Goal: Find specific page/section: Find specific page/section

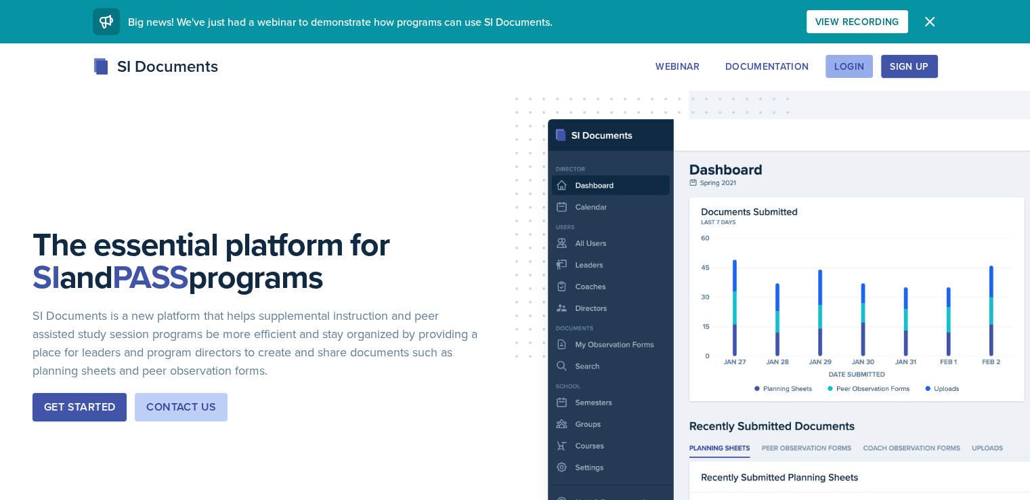
click at [873, 74] on button "Login" at bounding box center [849, 66] width 47 height 23
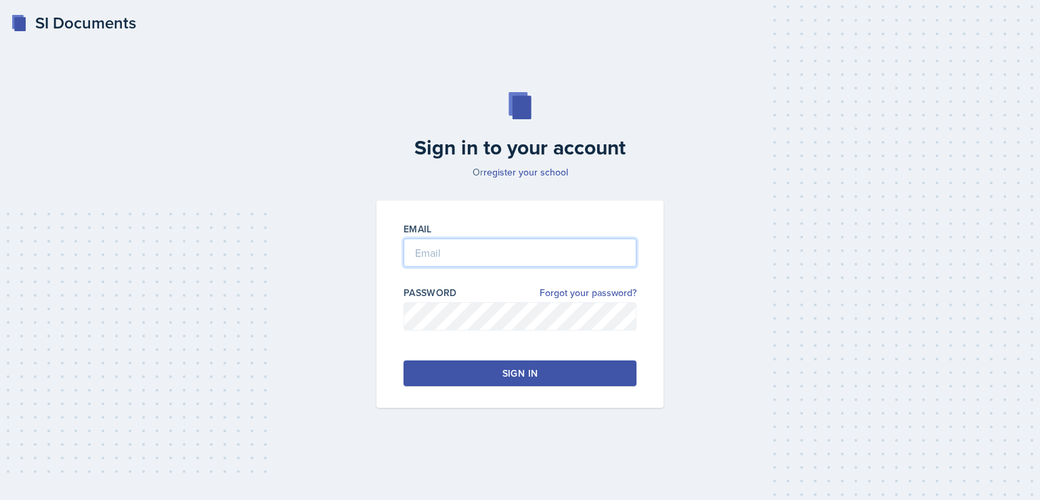
click at [556, 252] on input "email" at bounding box center [520, 252] width 233 height 28
type input "[EMAIL_ADDRESS][DOMAIN_NAME]"
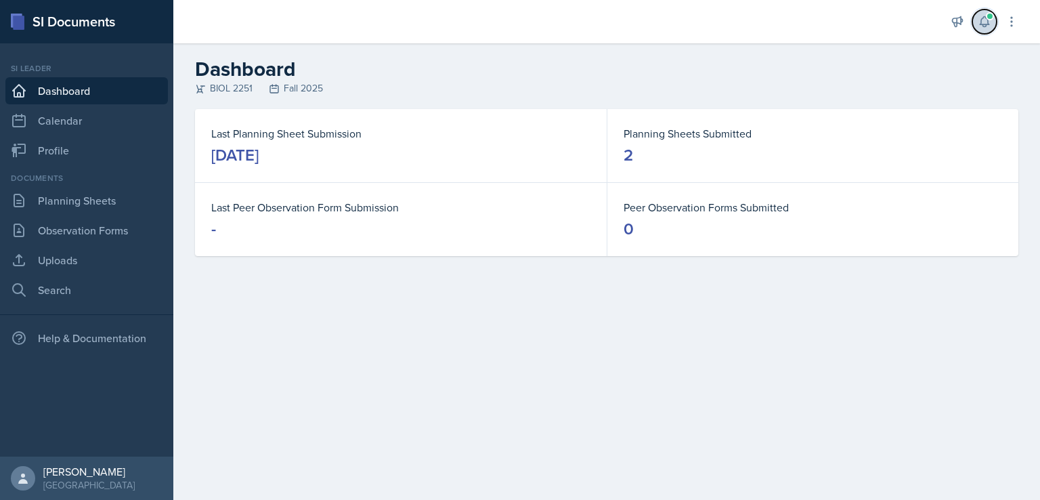
click at [981, 14] on button at bounding box center [985, 21] width 24 height 24
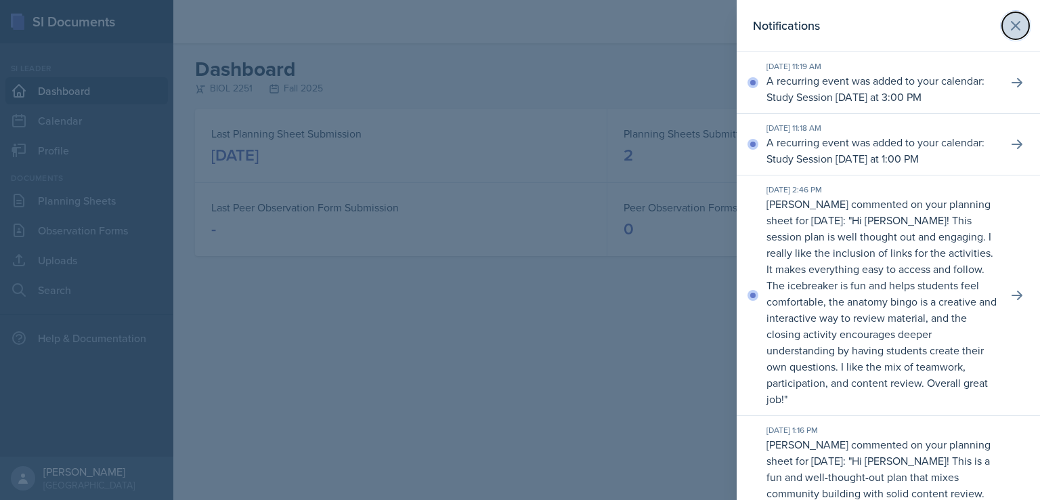
click at [1008, 22] on icon at bounding box center [1016, 26] width 16 height 16
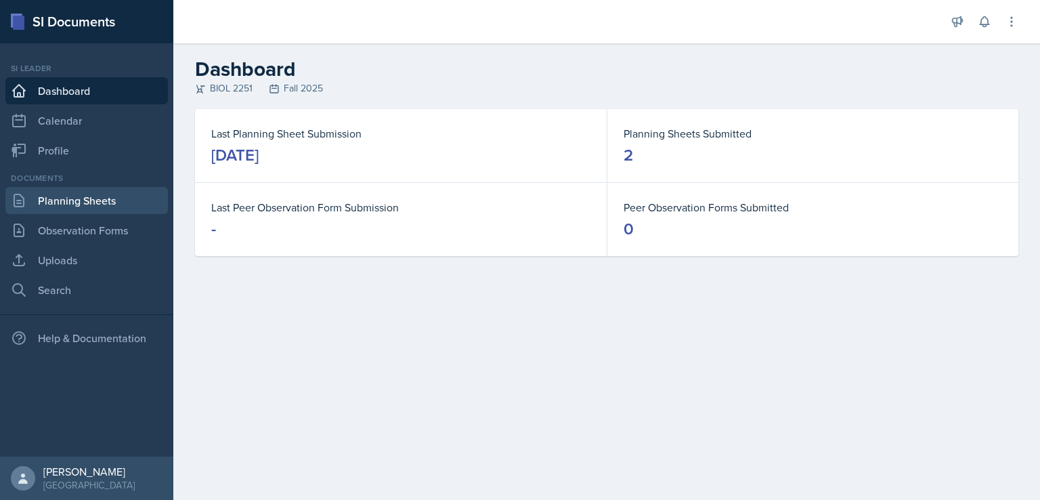
click at [84, 189] on link "Planning Sheets" at bounding box center [86, 200] width 163 height 27
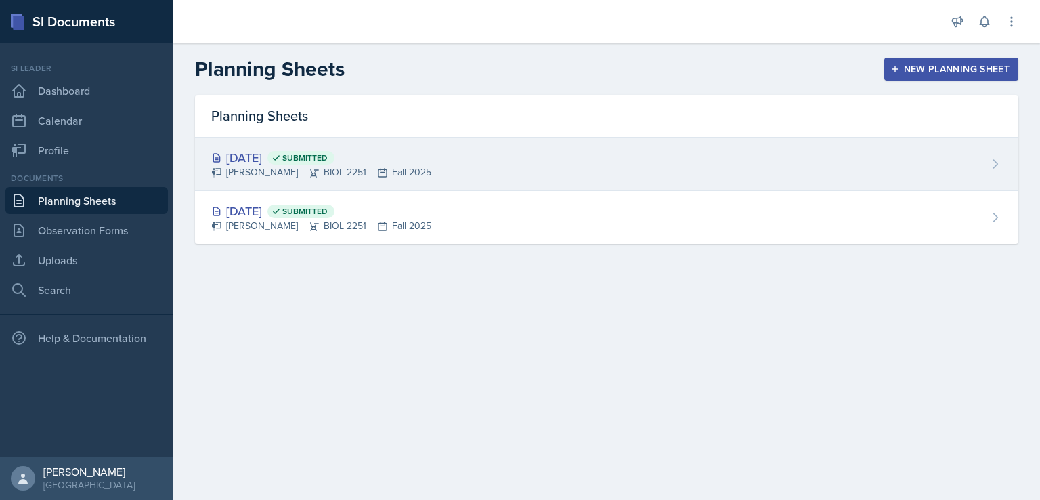
click at [276, 166] on div "Makenzie Westra BIOL 2251 Fall 2025" at bounding box center [321, 172] width 220 height 14
